Goal: Information Seeking & Learning: Learn about a topic

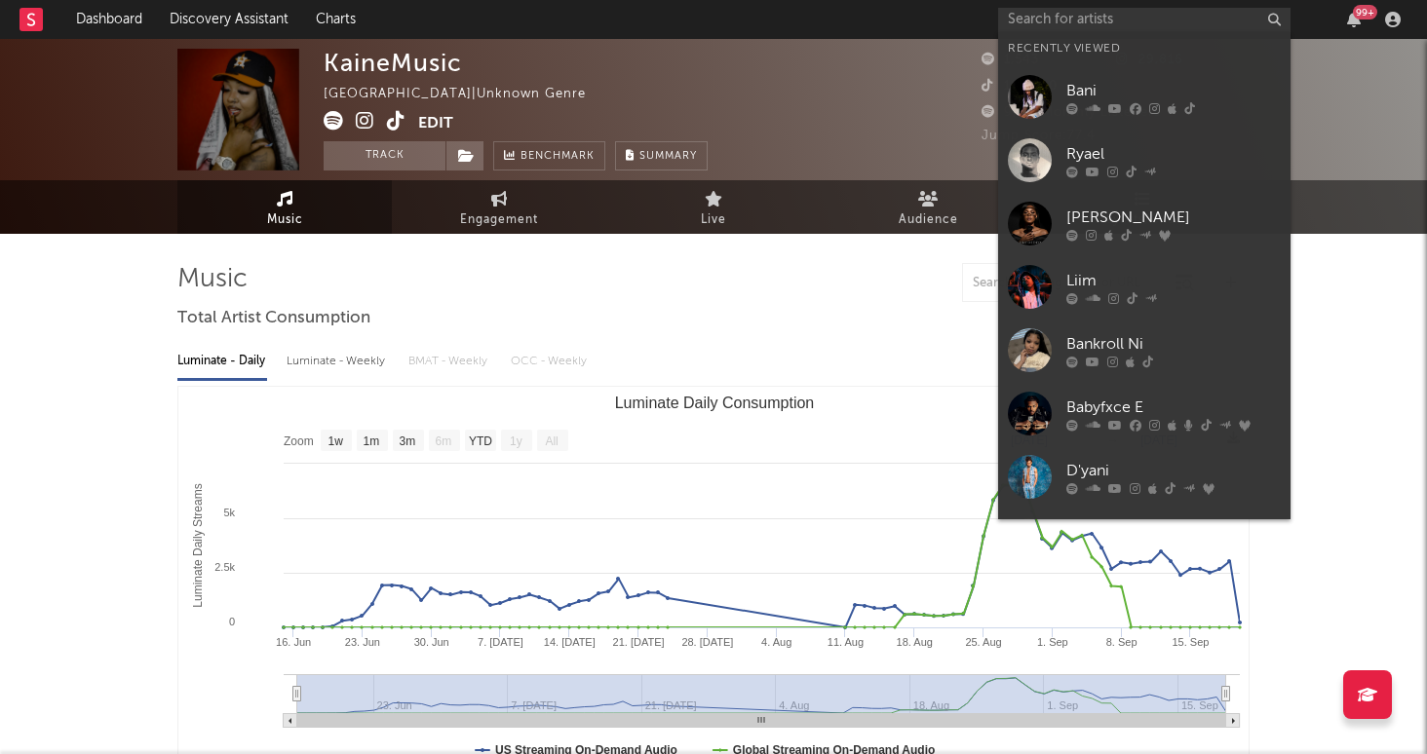
select select "1w"
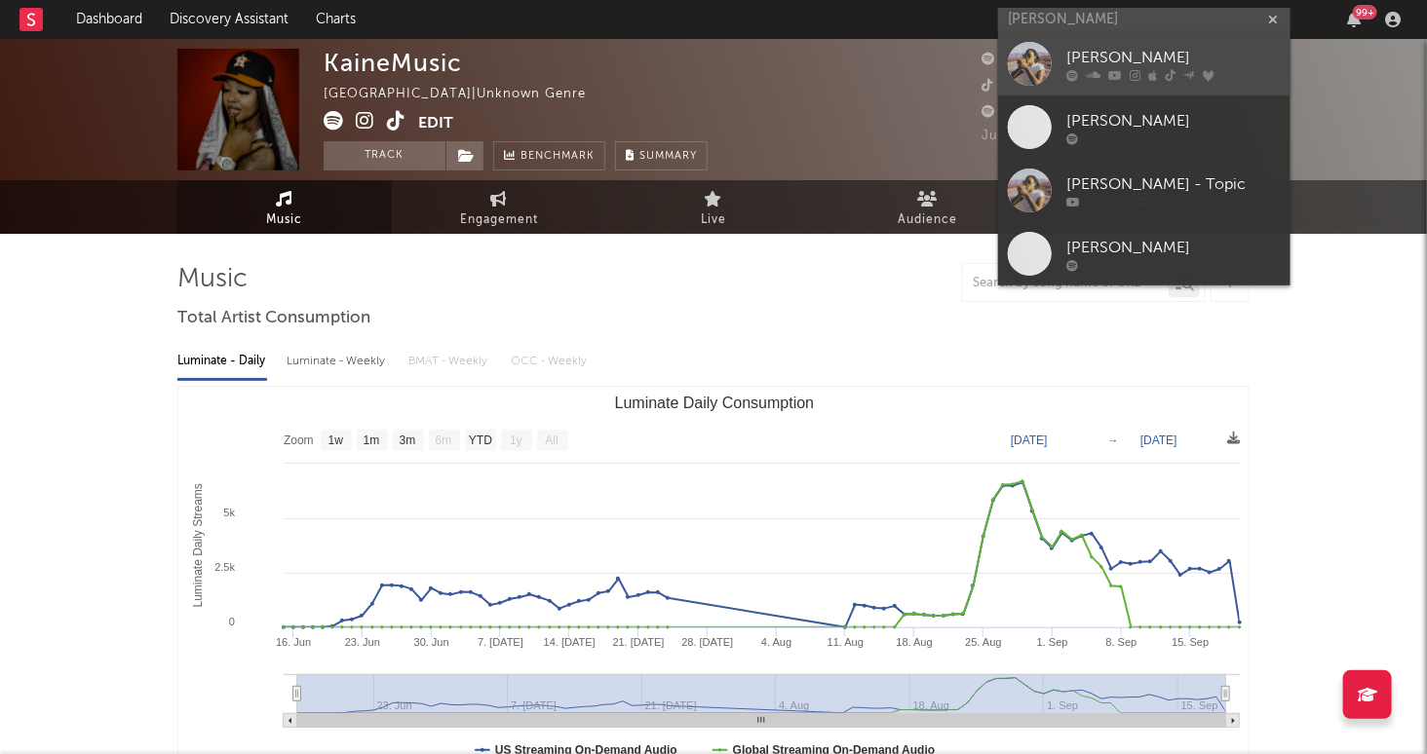
type input "[PERSON_NAME]"
click at [1202, 68] on div "[PERSON_NAME]" at bounding box center [1173, 58] width 214 height 23
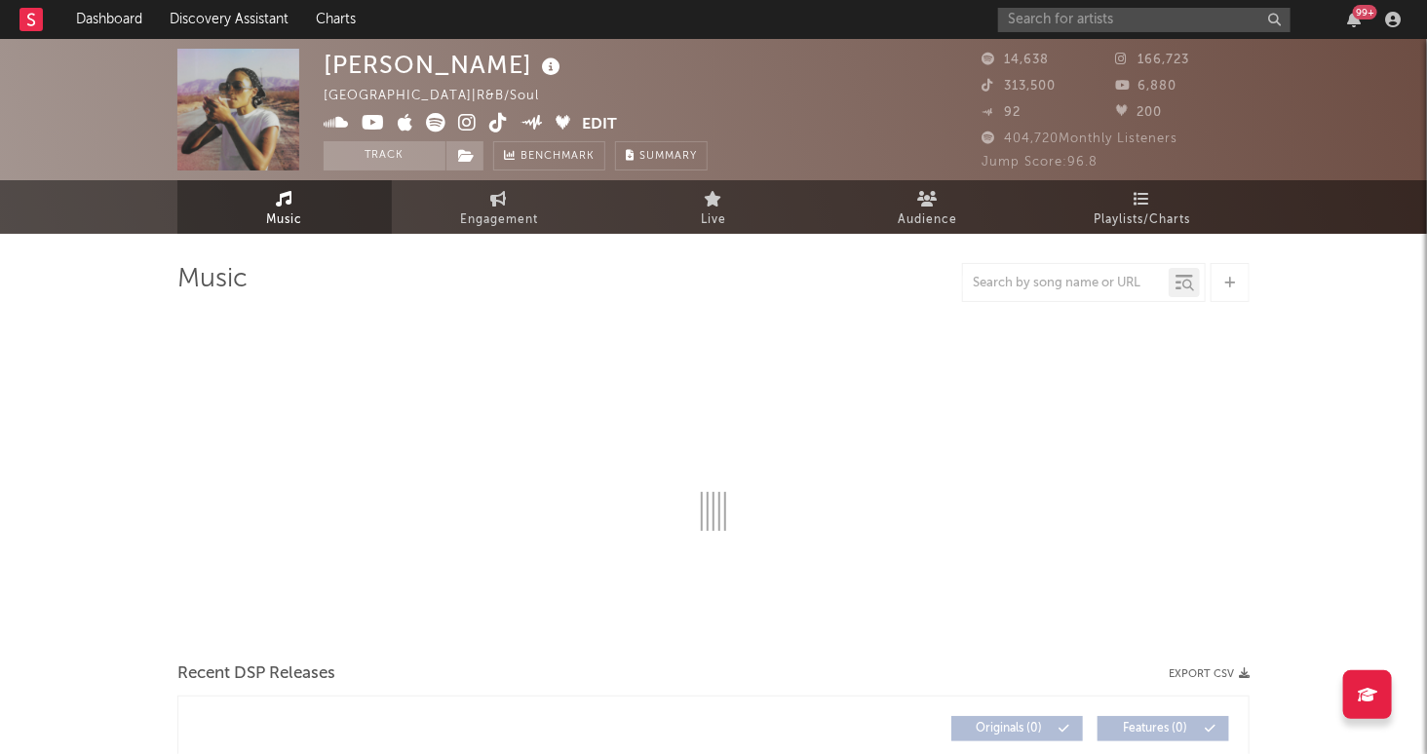
select select "6m"
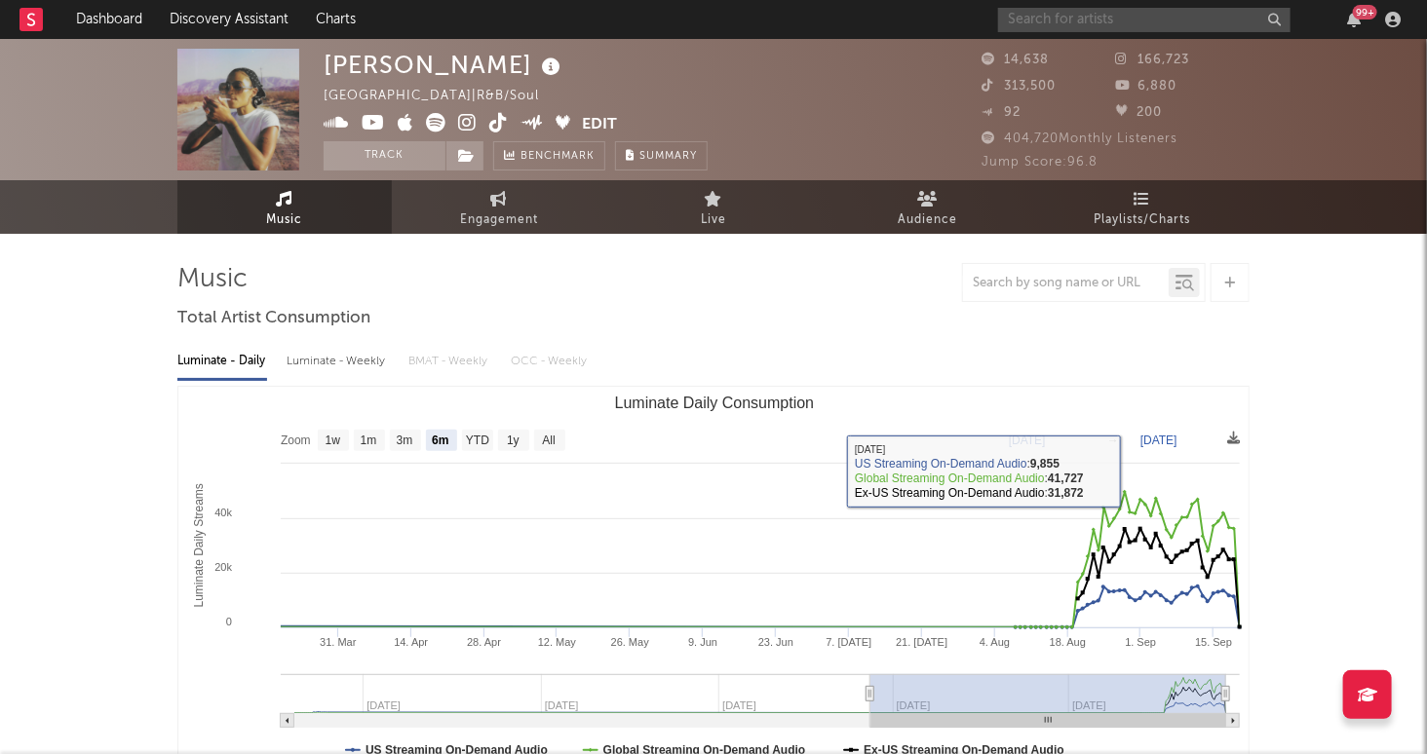
click at [1080, 19] on input "text" at bounding box center [1144, 20] width 292 height 24
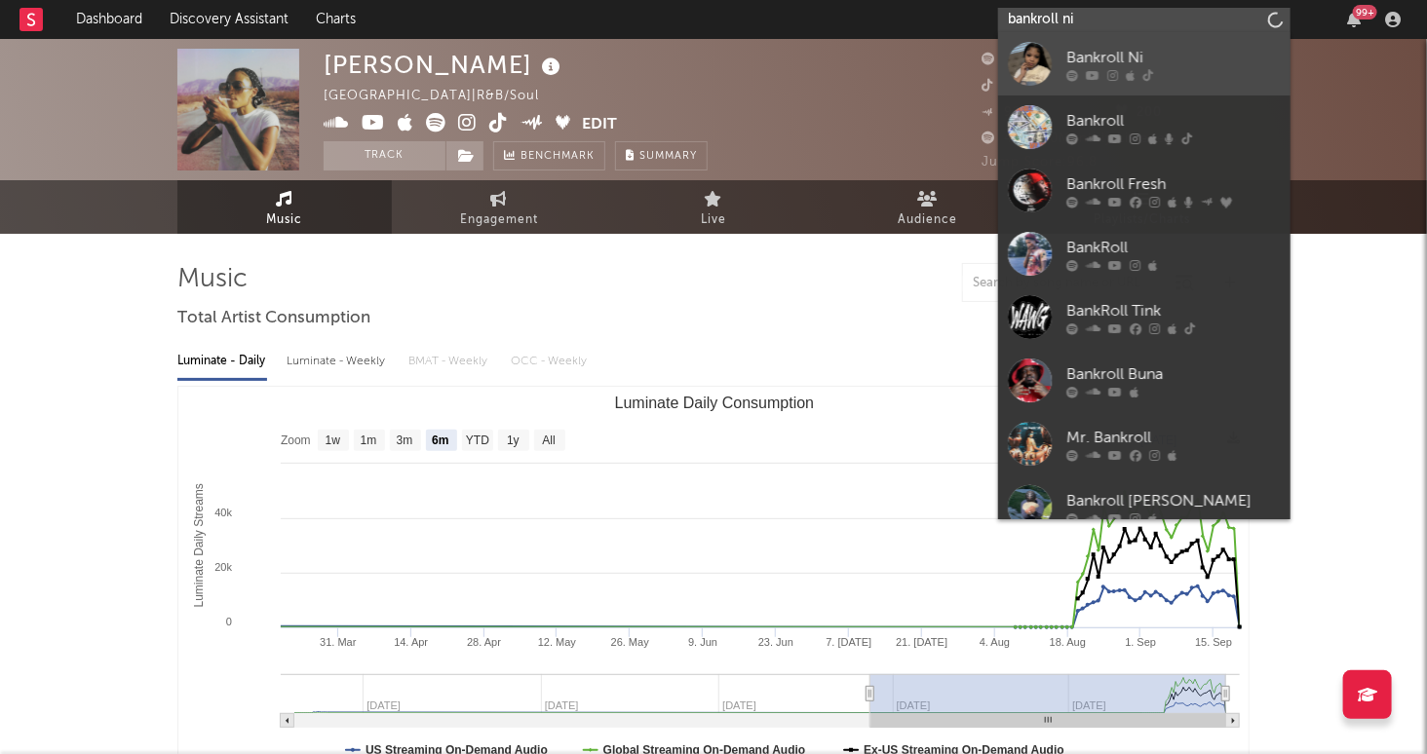
type input "bankroll ni"
click at [1173, 50] on div "Bankroll Ni" at bounding box center [1173, 58] width 214 height 23
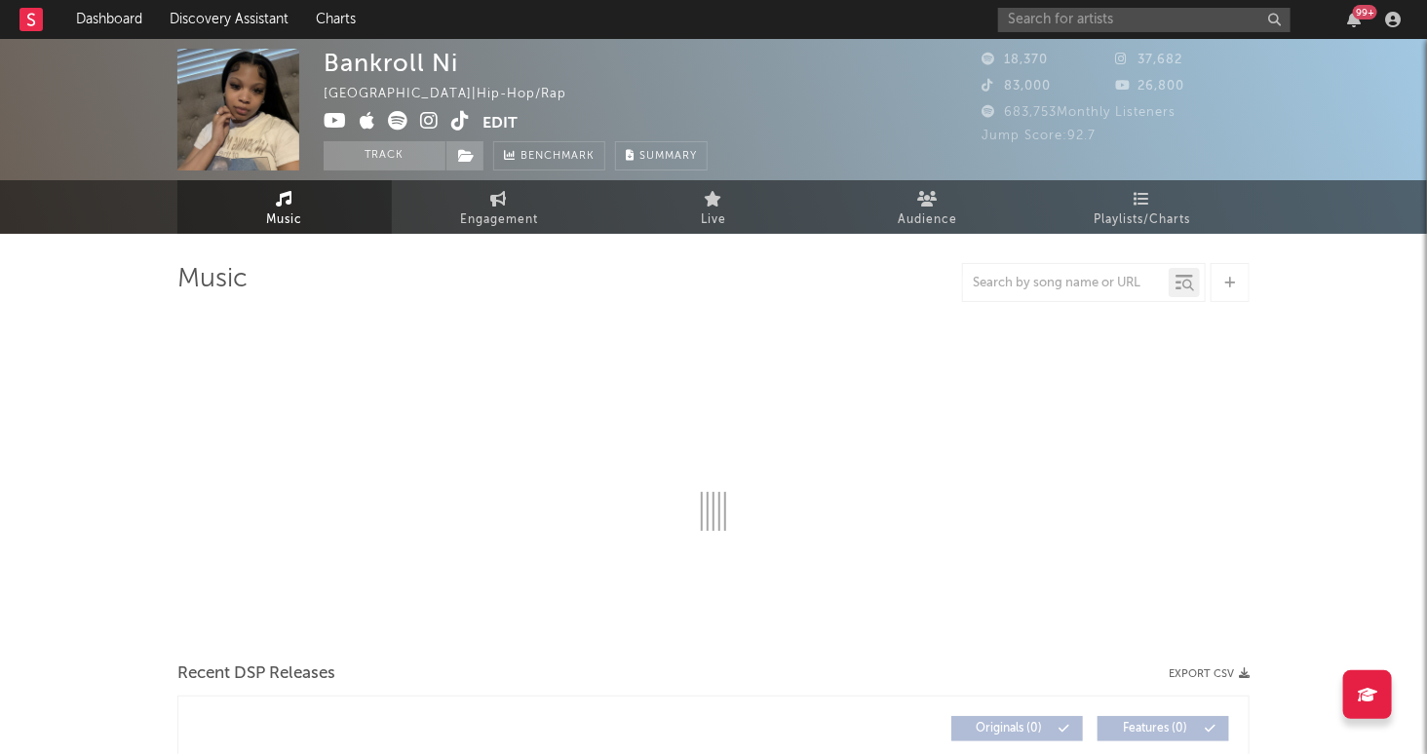
select select "1w"
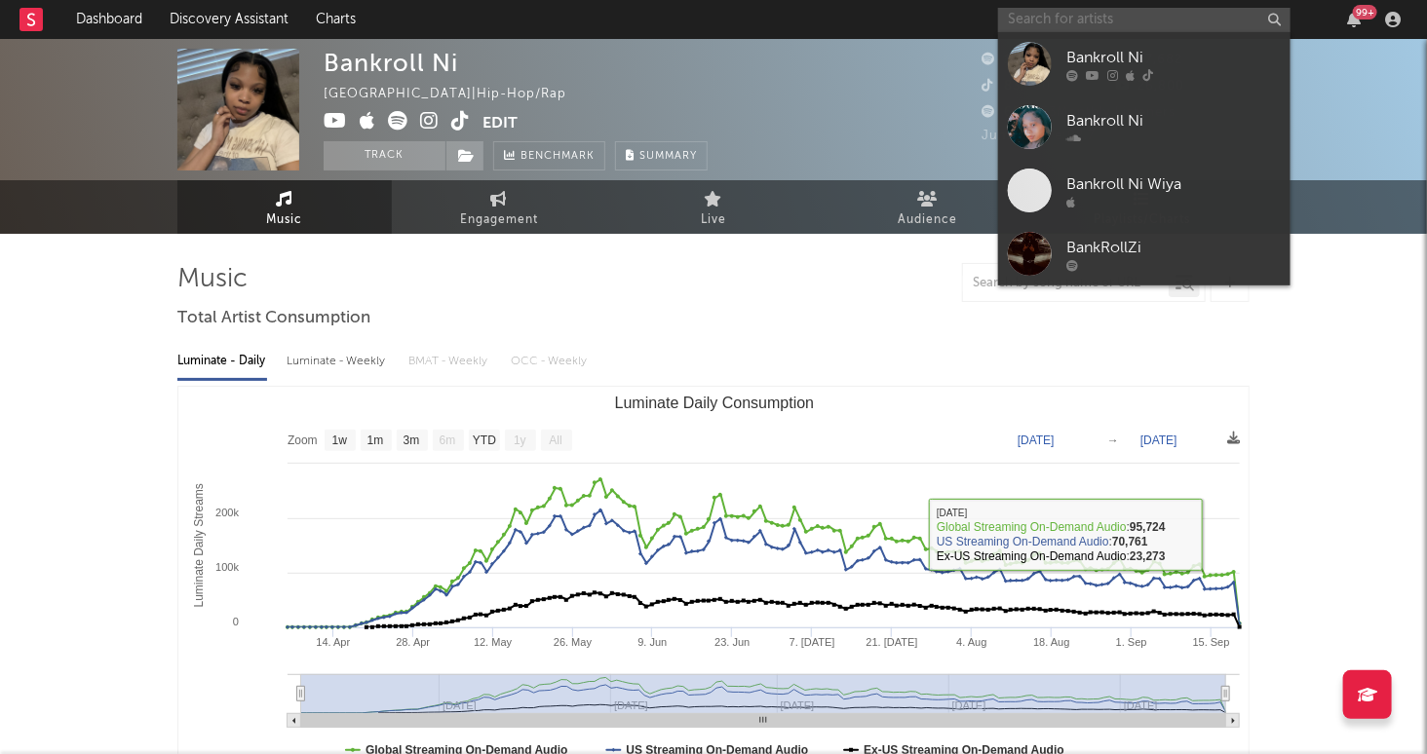
click at [1213, 21] on input "text" at bounding box center [1144, 20] width 292 height 24
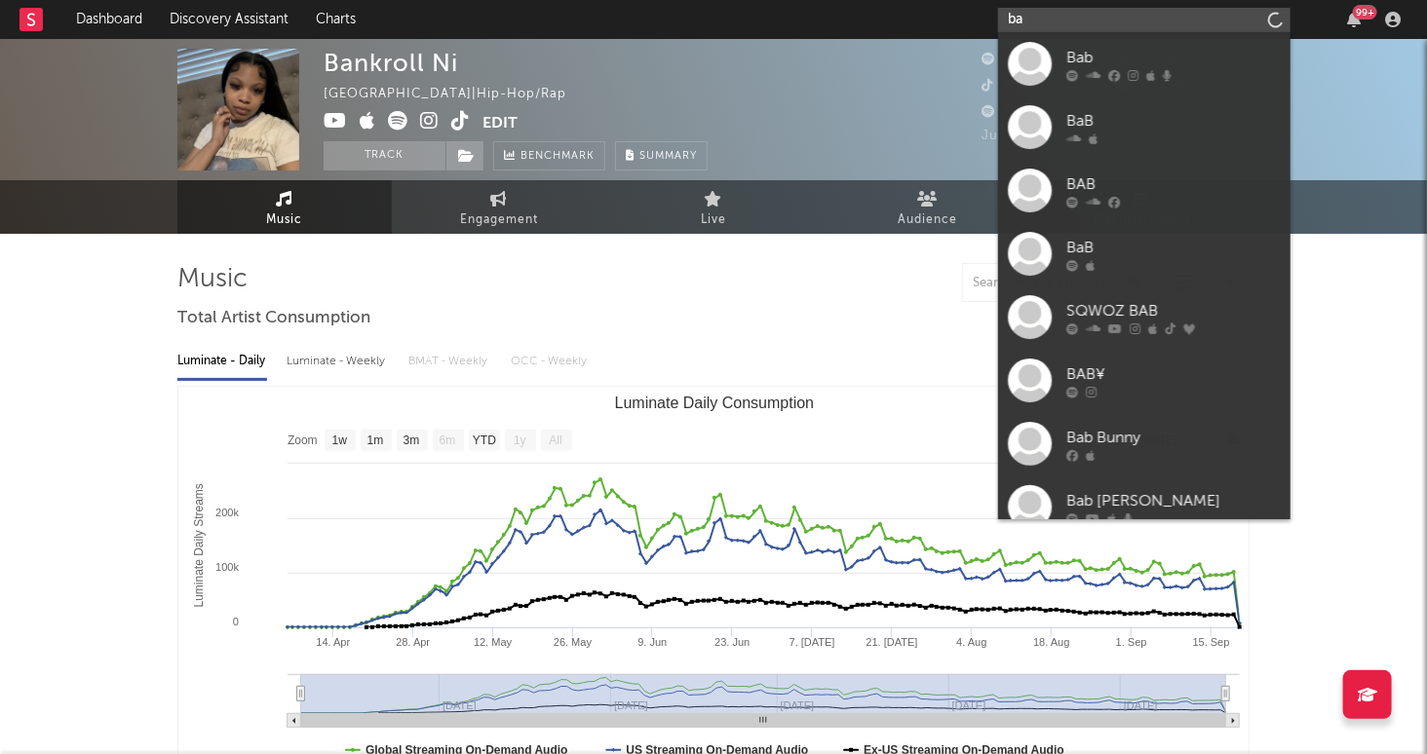
type input "b"
